Goal: Information Seeking & Learning: Learn about a topic

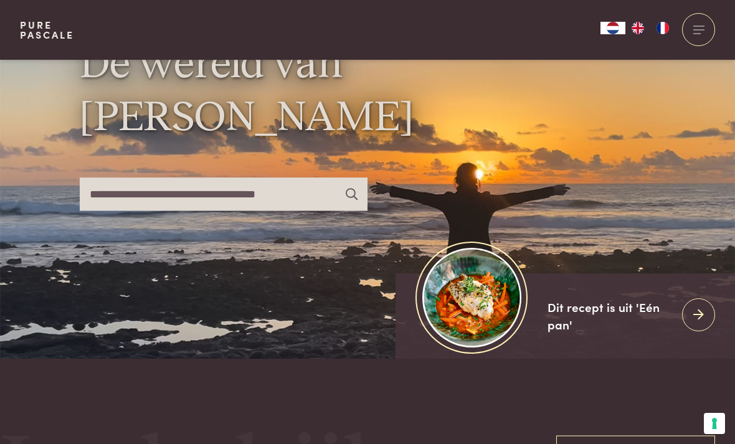
scroll to position [64, 0]
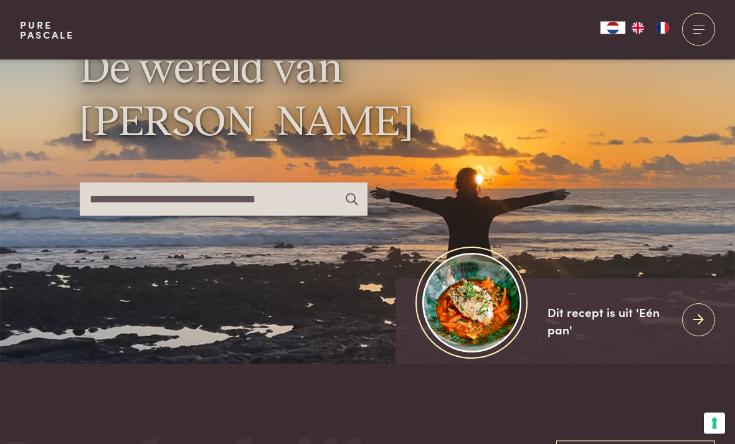
click at [699, 32] on div at bounding box center [698, 29] width 33 height 33
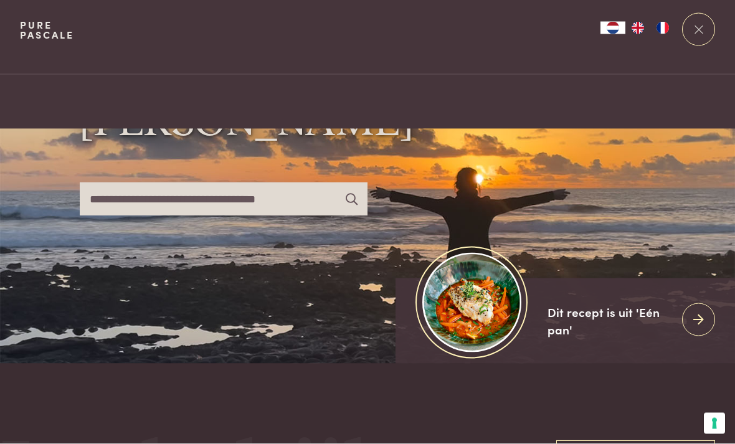
scroll to position [0, 0]
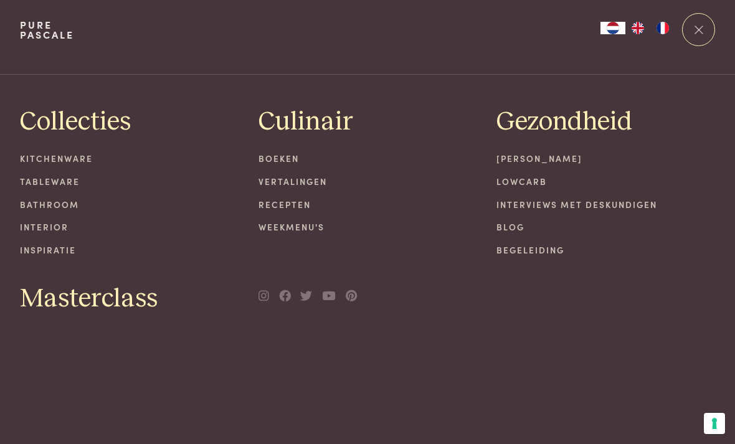
click at [292, 207] on link "Recepten" at bounding box center [368, 204] width 219 height 13
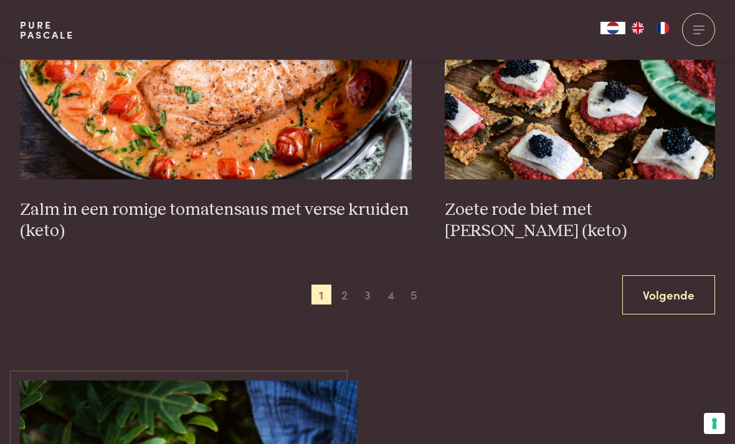
scroll to position [2204, 0]
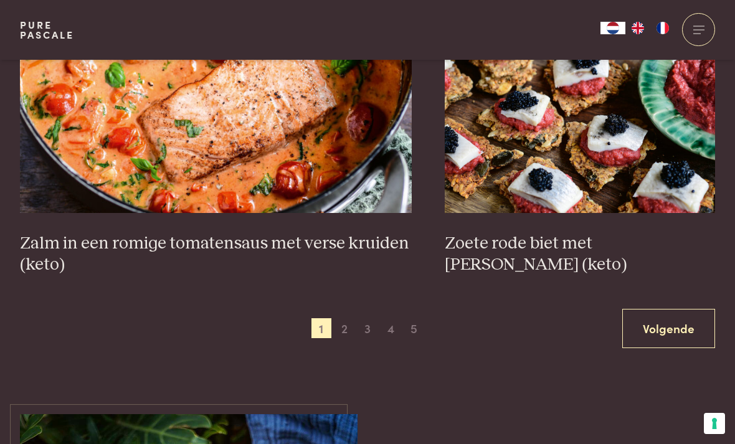
click at [656, 325] on link "Volgende" at bounding box center [669, 328] width 93 height 39
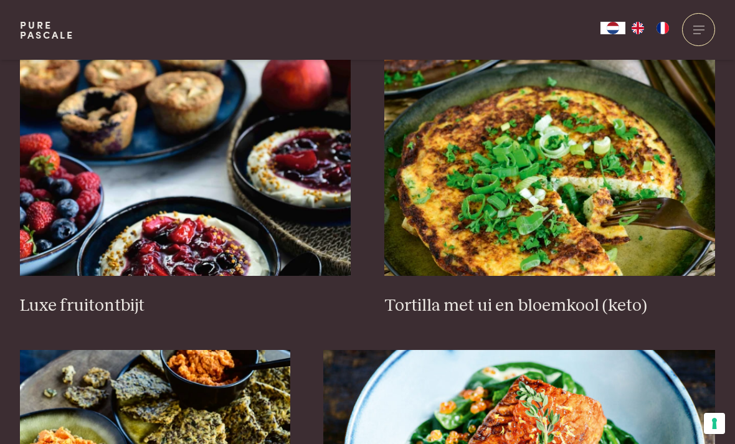
scroll to position [1514, 0]
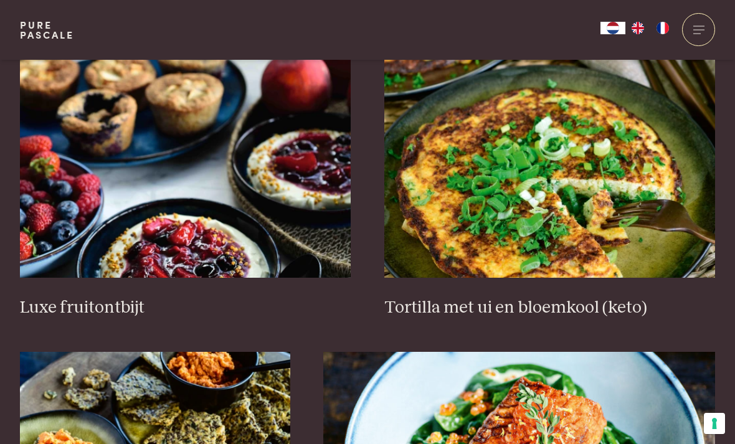
click at [618, 251] on img at bounding box center [551, 153] width 332 height 249
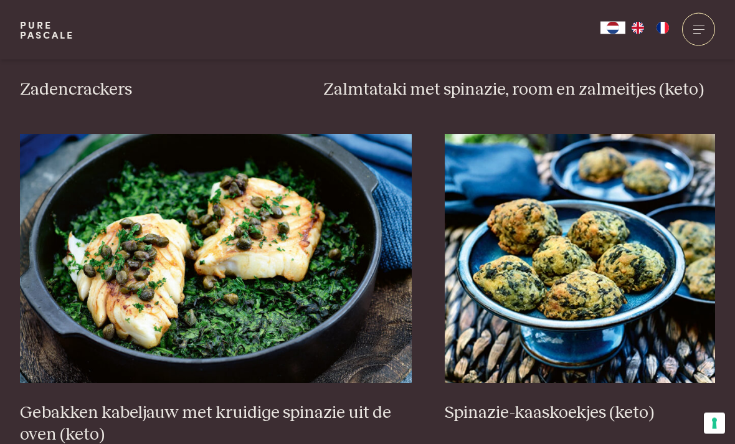
scroll to position [2057, 0]
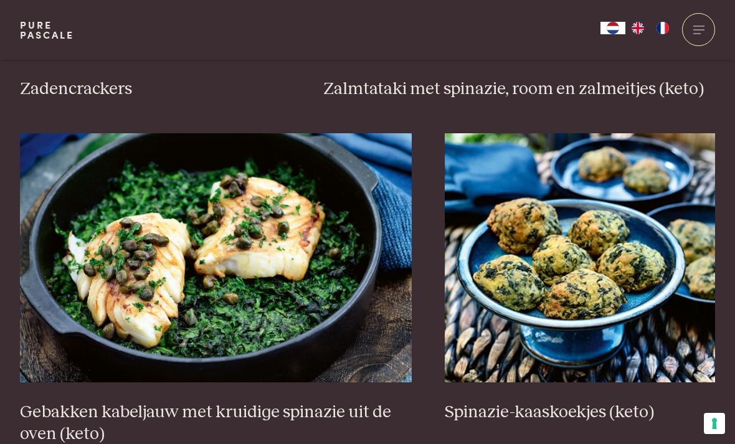
click at [55, 330] on img at bounding box center [216, 257] width 392 height 249
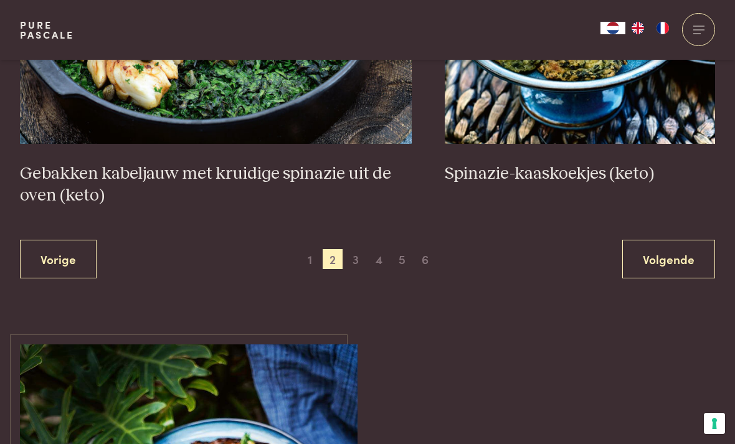
scroll to position [2302, 0]
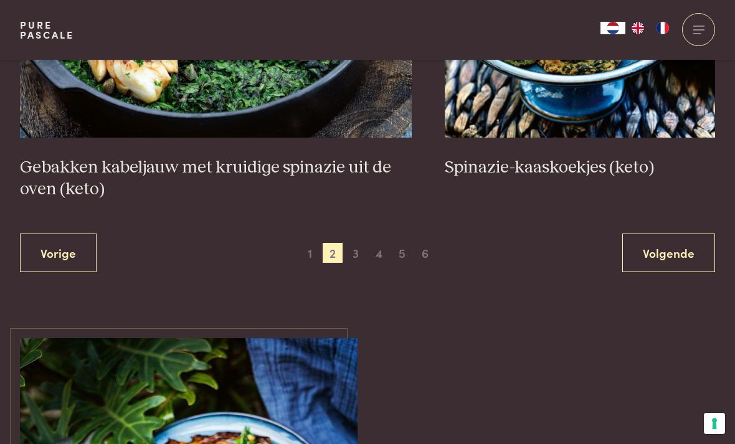
click at [361, 252] on span "3" at bounding box center [356, 253] width 20 height 20
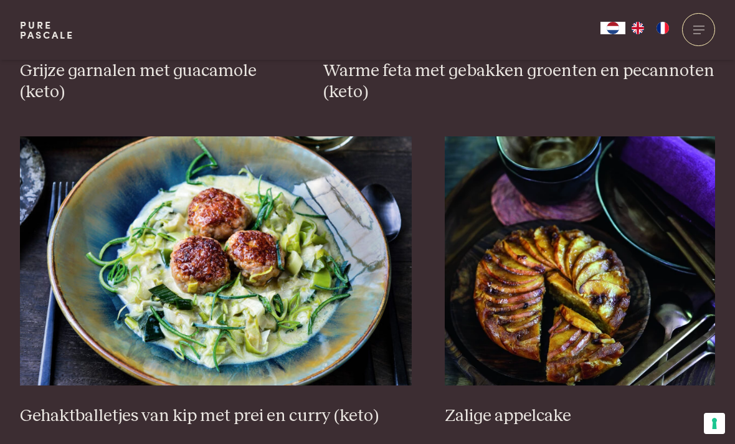
scroll to position [2168, 0]
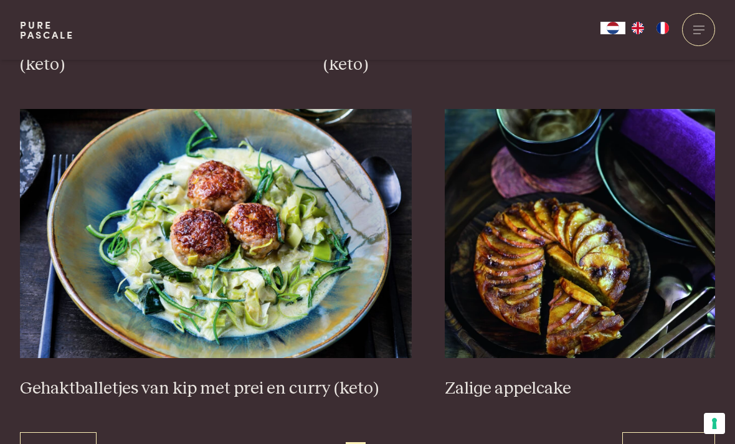
click at [657, 444] on link "Volgende" at bounding box center [669, 452] width 93 height 39
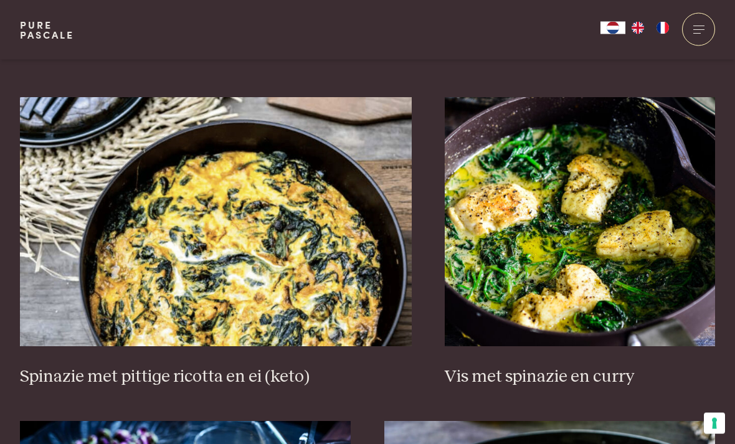
scroll to position [1122, 0]
click at [515, 241] on img at bounding box center [580, 221] width 270 height 249
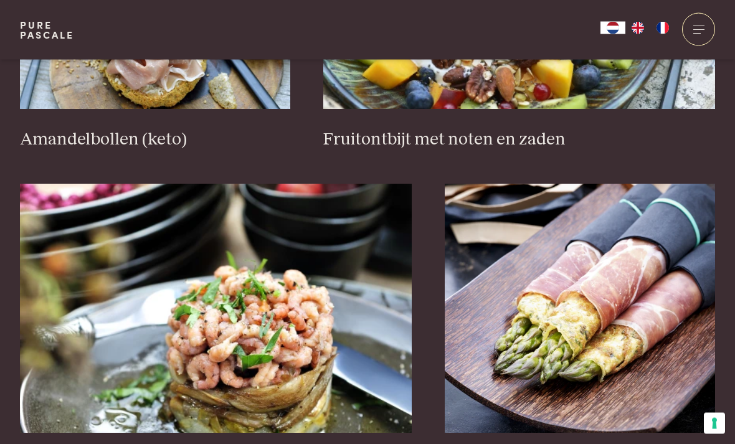
scroll to position [2113, 0]
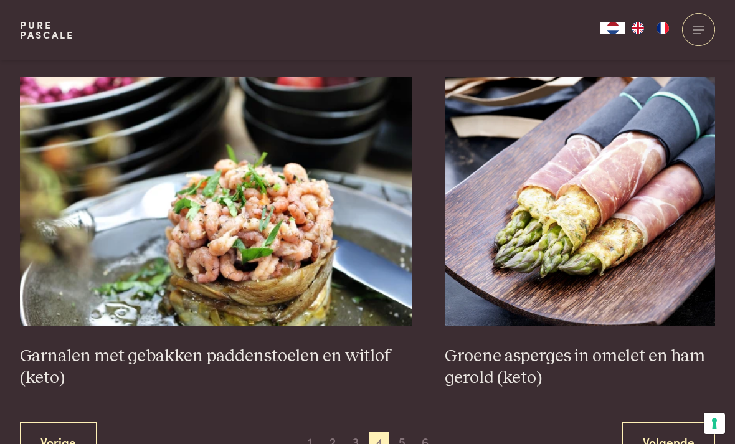
click at [646, 439] on link "Volgende" at bounding box center [669, 442] width 93 height 39
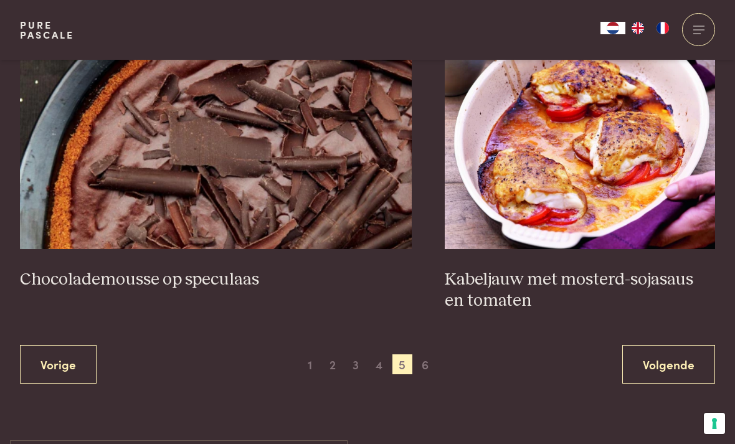
scroll to position [2252, 0]
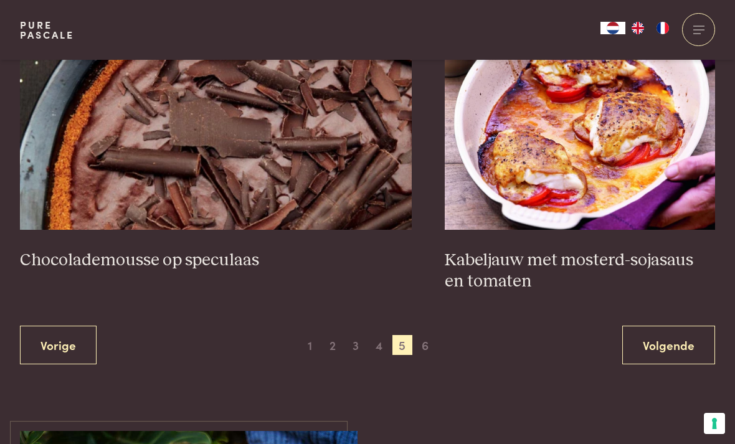
click at [667, 348] on link "Volgende" at bounding box center [669, 345] width 93 height 39
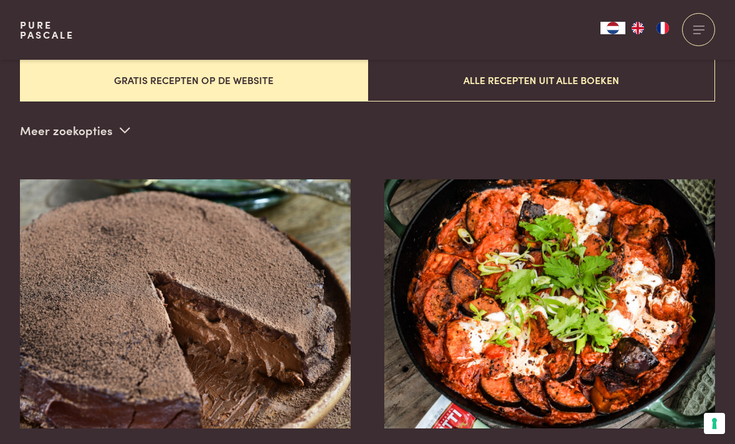
scroll to position [337, 0]
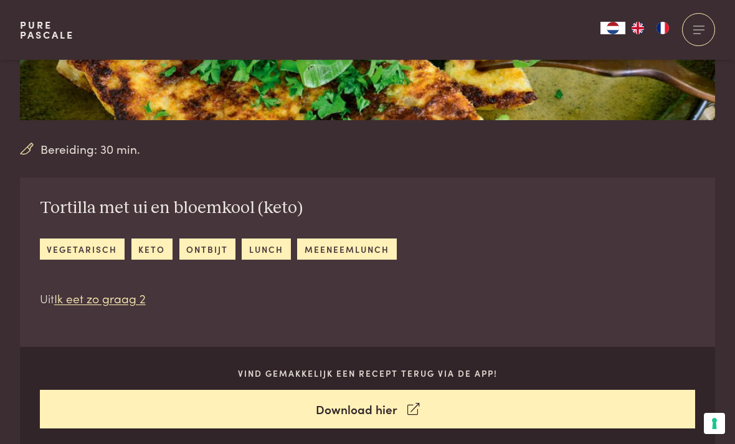
scroll to position [356, 0]
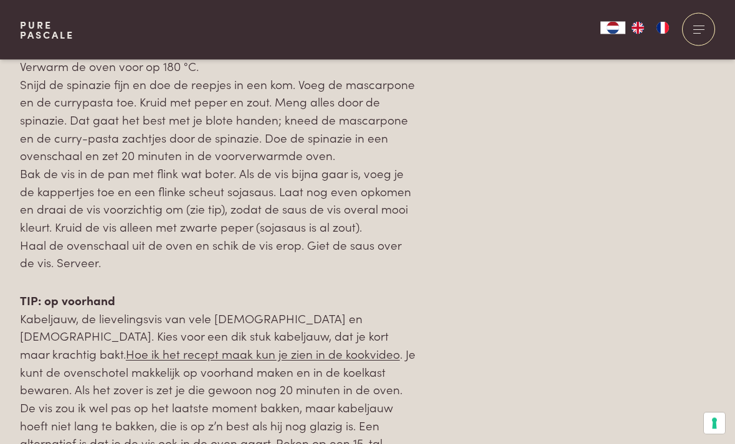
scroll to position [1396, 0]
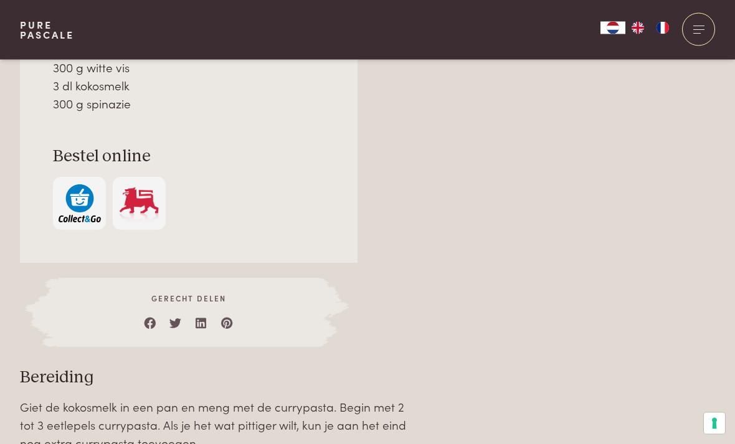
scroll to position [1036, 0]
